Goal: Information Seeking & Learning: Learn about a topic

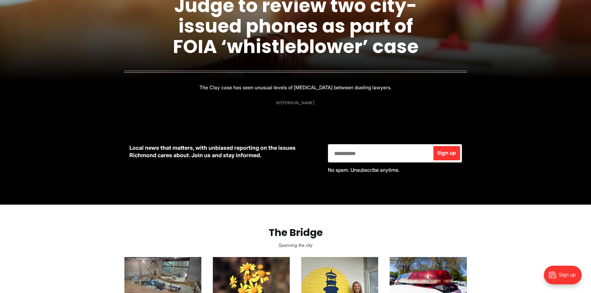
scroll to position [155, 0]
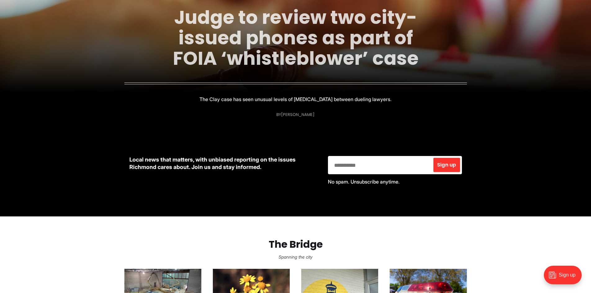
click at [300, 48] on link "Judge to review two city-issued phones as part of FOIA ‘whistleblower’ case" at bounding box center [296, 37] width 246 height 67
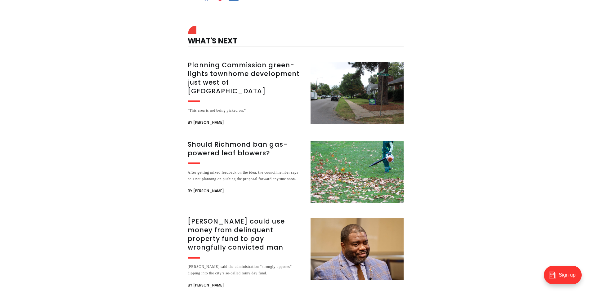
scroll to position [1366, 0]
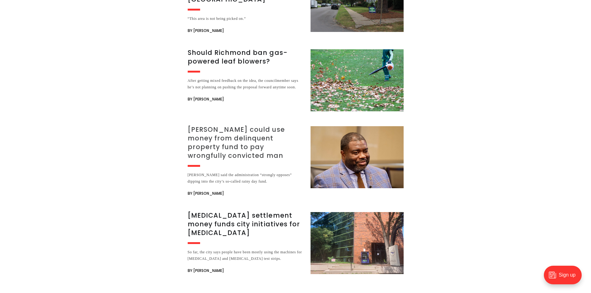
click at [247, 125] on h3 "[PERSON_NAME] could use money from delinquent property fund to pay wrongfully c…" at bounding box center [245, 142] width 115 height 35
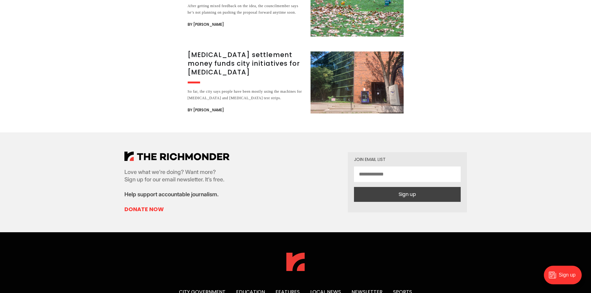
scroll to position [1396, 0]
